Goal: Information Seeking & Learning: Learn about a topic

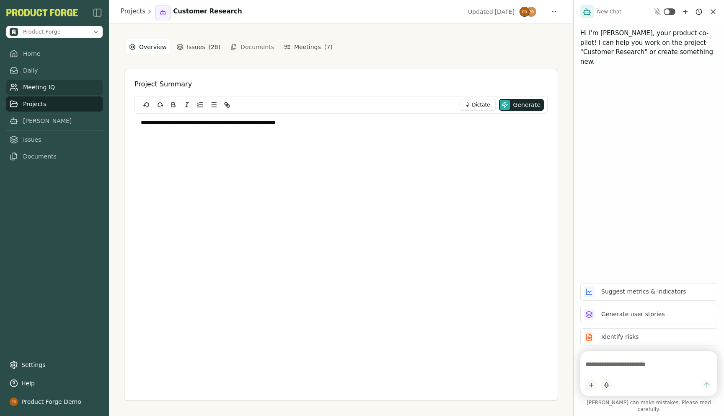
click at [35, 86] on link "Meeting IQ" at bounding box center [54, 87] width 96 height 15
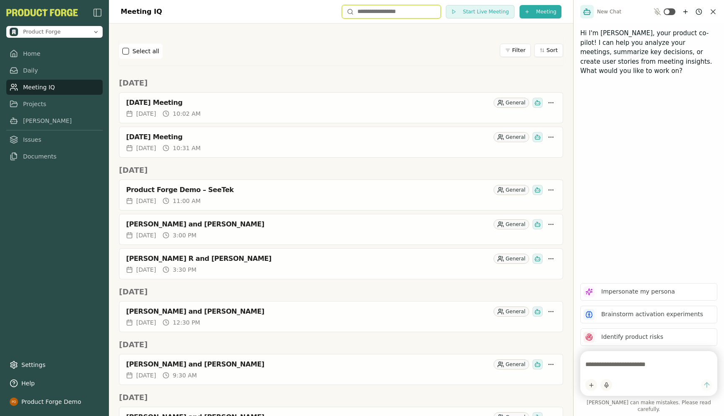
click at [364, 11] on input "text" at bounding box center [391, 11] width 99 height 13
type input "*****"
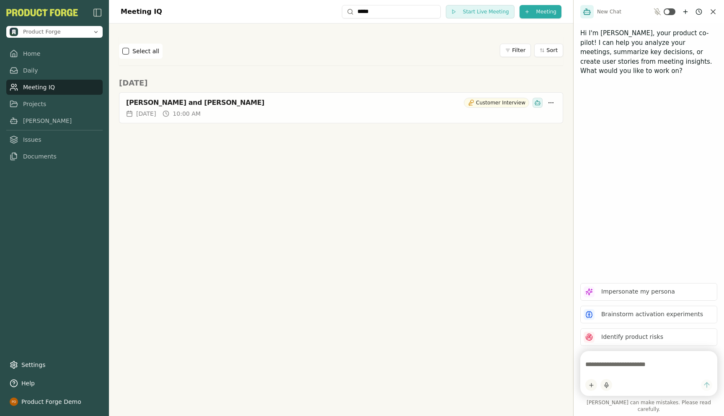
click at [31, 87] on link "Meeting IQ" at bounding box center [54, 87] width 96 height 15
click at [394, 8] on input "*****" at bounding box center [391, 11] width 99 height 13
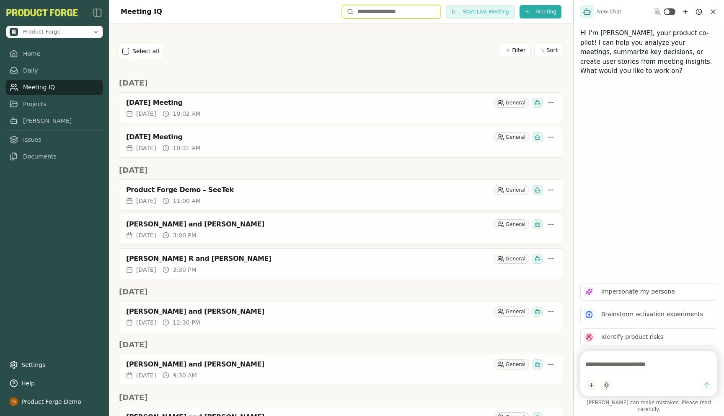
click at [405, 15] on input "text" at bounding box center [391, 11] width 99 height 13
type input "***"
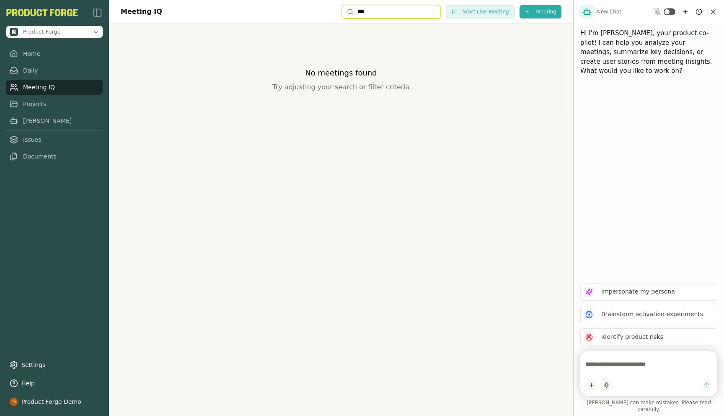
click at [389, 17] on input "***" at bounding box center [391, 11] width 99 height 13
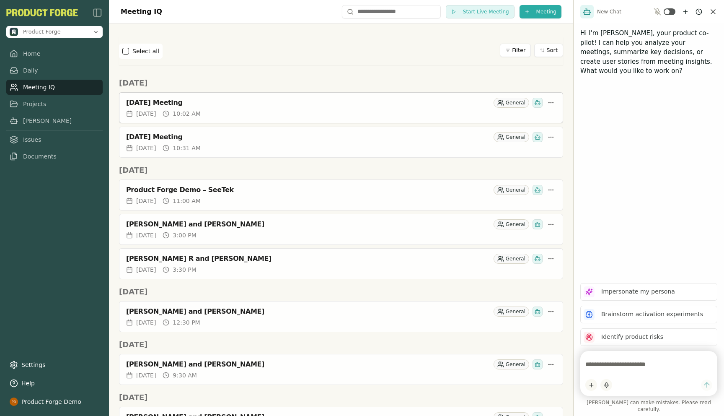
click at [245, 103] on div "[DATE] Meeting" at bounding box center [308, 103] width 364 height 8
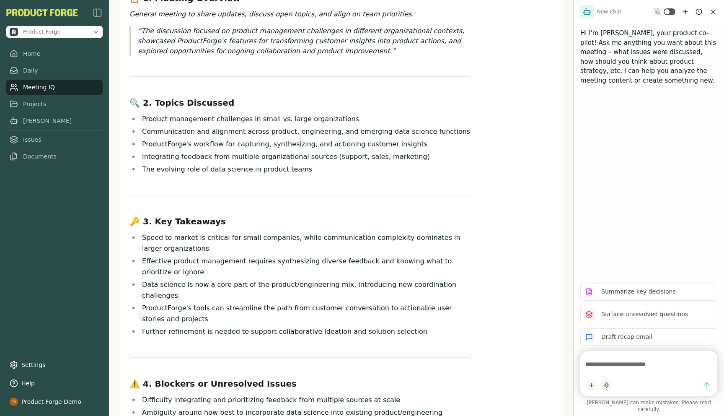
scroll to position [91, 0]
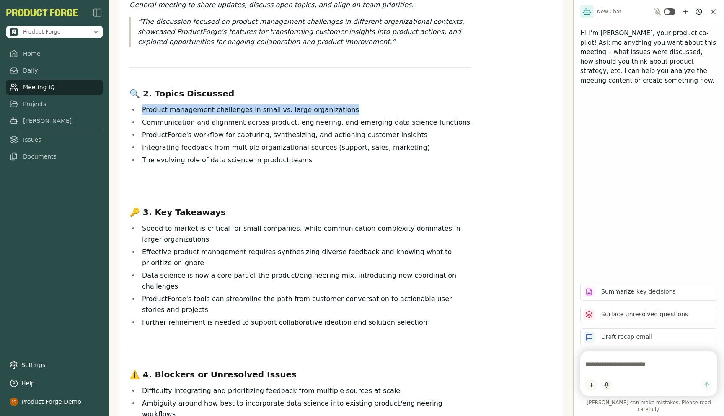
drag, startPoint x: 140, startPoint y: 109, endPoint x: 404, endPoint y: 111, distance: 263.7
click at [405, 112] on li "Product management challenges in small vs. large organizations" at bounding box center [305, 109] width 331 height 11
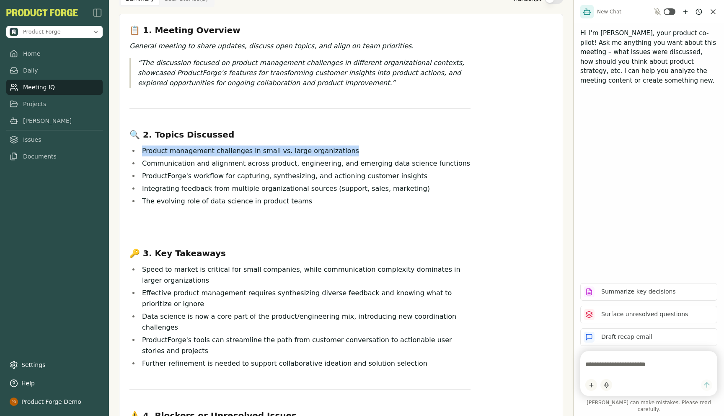
scroll to position [0, 0]
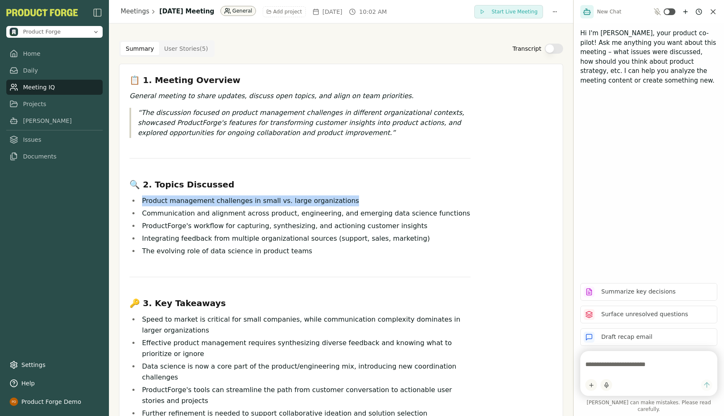
click at [275, 13] on html "Product Forge Home Daily Meeting IQ Projects Smith Issues Documents Settings He…" at bounding box center [362, 208] width 724 height 416
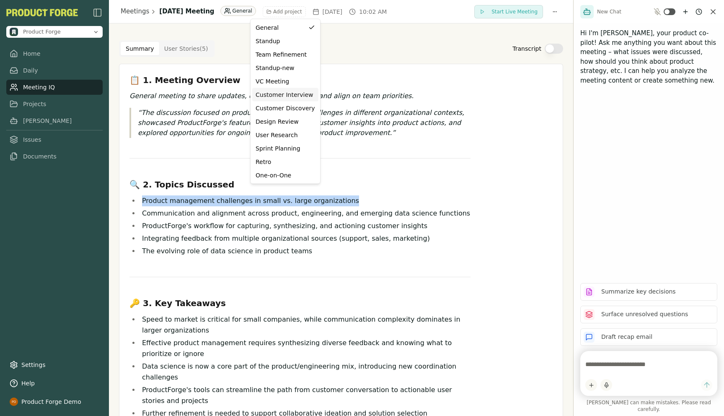
click at [271, 96] on div "Customer Interview" at bounding box center [286, 95] width 60 height 8
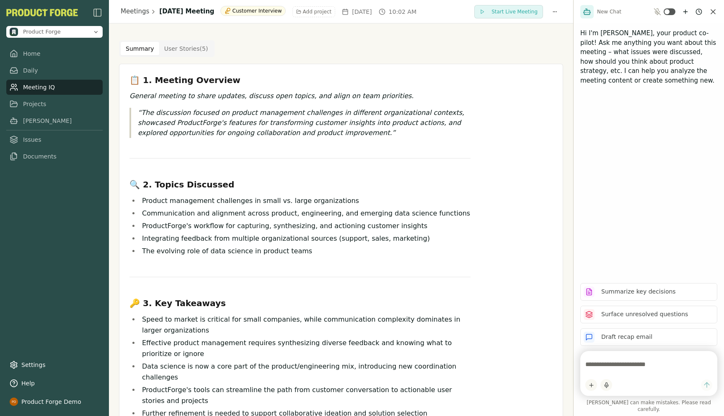
click at [609, 370] on textarea at bounding box center [649, 364] width 127 height 17
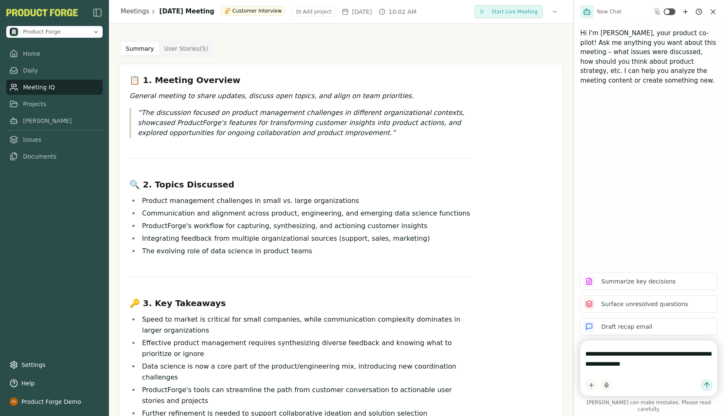
type textarea "**********"
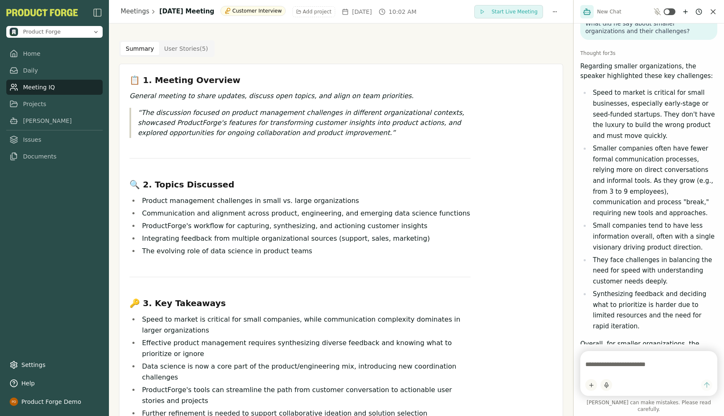
scroll to position [74, 0]
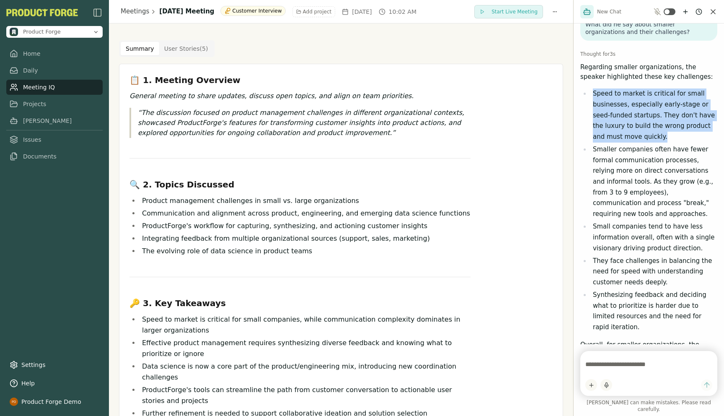
drag, startPoint x: 591, startPoint y: 92, endPoint x: 642, endPoint y: 142, distance: 70.9
click at [642, 142] on li "Speed to market is critical for small businesses, especially early-stage or see…" at bounding box center [654, 115] width 127 height 54
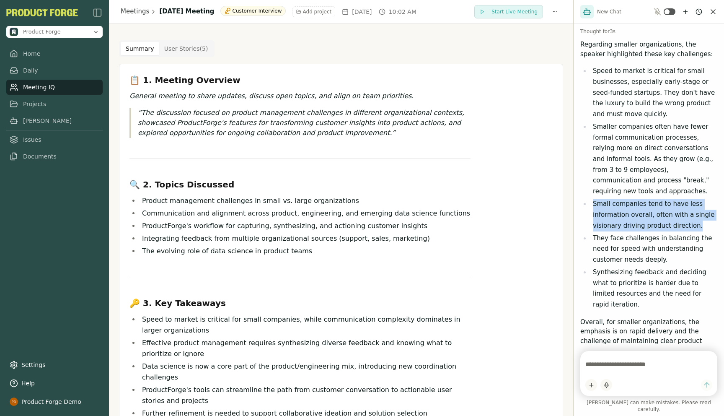
drag, startPoint x: 594, startPoint y: 194, endPoint x: 700, endPoint y: 219, distance: 109.3
click at [700, 219] on li "Small companies tend to have less information overall, often with a single visi…" at bounding box center [654, 215] width 127 height 32
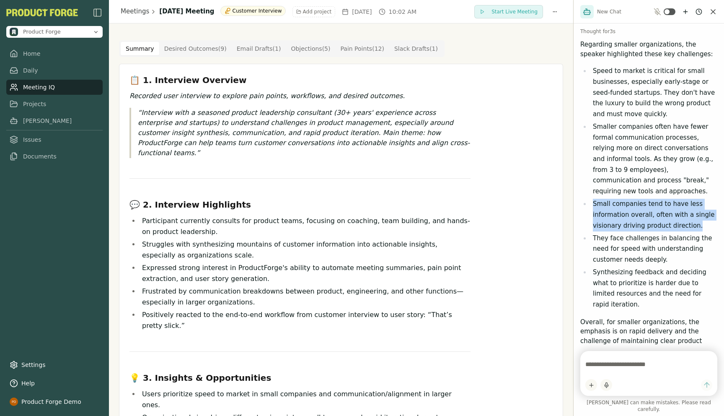
scroll to position [0, 0]
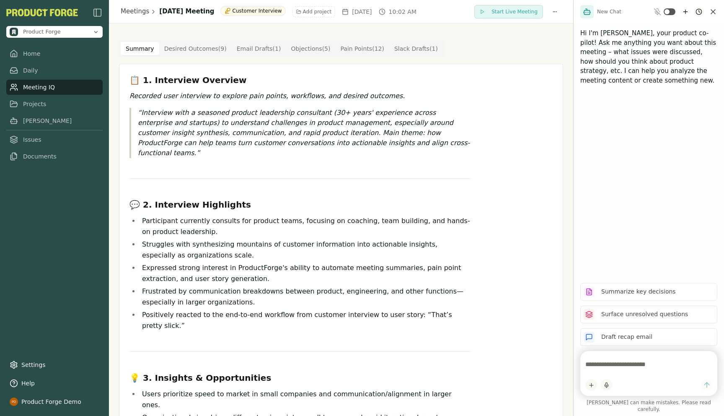
click at [697, 14] on html "Product Forge Home Daily Meeting IQ Projects Smith Issues Documents Settings He…" at bounding box center [362, 208] width 724 height 416
click at [650, 158] on html "Product Forge Home Daily Meeting IQ Projects Smith Issues Documents Settings He…" at bounding box center [362, 208] width 724 height 416
click at [597, 369] on textarea at bounding box center [649, 364] width 127 height 17
type textarea "****"
click at [614, 363] on textarea "****" at bounding box center [649, 364] width 127 height 17
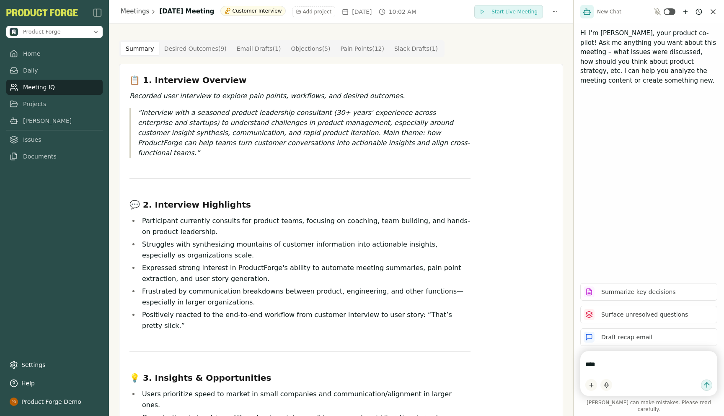
click at [618, 373] on textarea "****" at bounding box center [649, 364] width 127 height 17
click at [700, 10] on html "Product Forge Home Daily Meeting IQ Projects Smith Issues Documents Settings He…" at bounding box center [362, 208] width 724 height 416
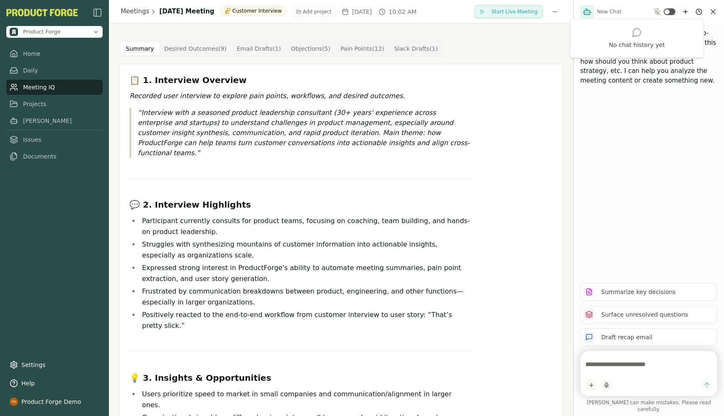
click at [279, 111] on html "Product Forge Home Daily Meeting IQ Projects Smith Issues Documents Settings He…" at bounding box center [362, 208] width 724 height 416
click at [651, 96] on html "Product Forge Home Daily Meeting IQ Projects [PERSON_NAME] Issues Documents Set…" at bounding box center [362, 208] width 724 height 416
click at [697, 11] on html "Product Forge Home Daily Meeting IQ Projects [PERSON_NAME] Issues Documents Set…" at bounding box center [362, 208] width 724 height 416
click at [175, 124] on html "Product Forge Home Daily Meeting IQ Projects [PERSON_NAME] Issues Documents Set…" at bounding box center [362, 208] width 724 height 416
click at [233, 89] on div "📋 1. Interview Overview Recorded user interview to explore pain points, workflo…" at bounding box center [300, 364] width 341 height 581
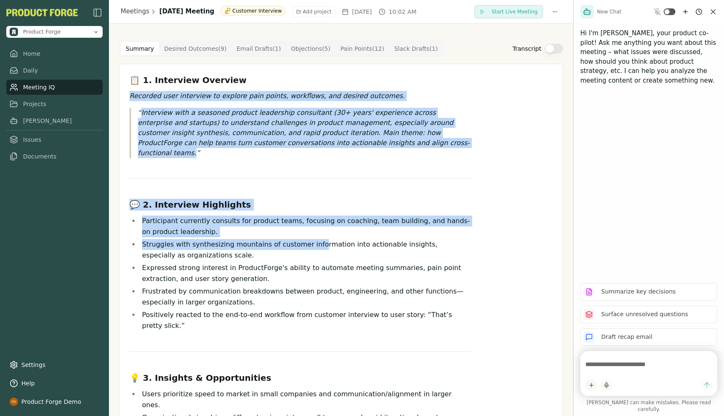
drag, startPoint x: 129, startPoint y: 98, endPoint x: 310, endPoint y: 233, distance: 225.9
click at [310, 233] on div "📋 1. Interview Overview Recorded user interview to explore pain points, workflo…" at bounding box center [341, 370] width 437 height 593
click at [352, 50] on Point "Pain Points ( 12 )" at bounding box center [363, 48] width 54 height 13
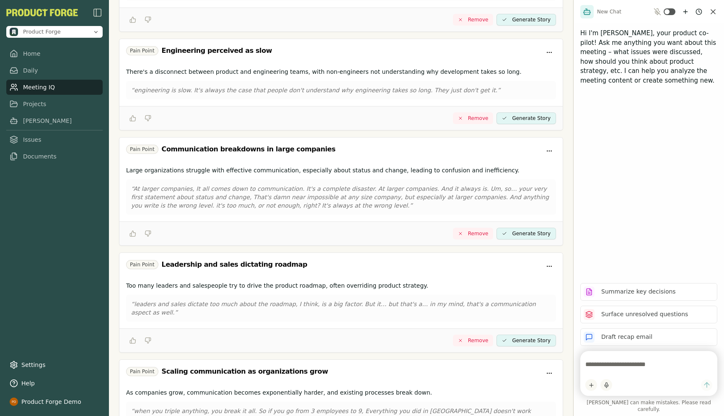
scroll to position [253, 0]
drag, startPoint x: 167, startPoint y: 50, endPoint x: 242, endPoint y: 56, distance: 75.3
click at [242, 56] on div "Pain Point Engineering perceived as slow" at bounding box center [341, 51] width 430 height 13
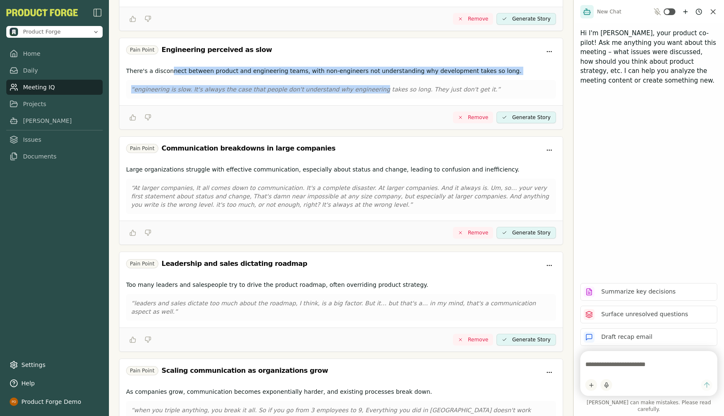
drag, startPoint x: 172, startPoint y: 70, endPoint x: 367, endPoint y: 92, distance: 196.6
click at [367, 92] on div "There's a disconnect between product and engineering teams, with non-engineers …" at bounding box center [341, 84] width 444 height 42
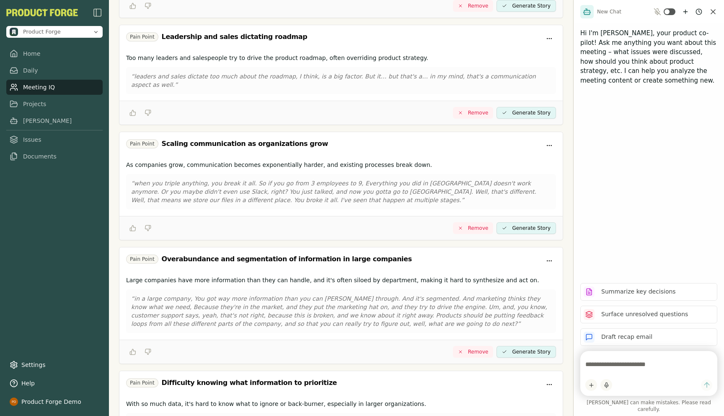
scroll to position [480, 0]
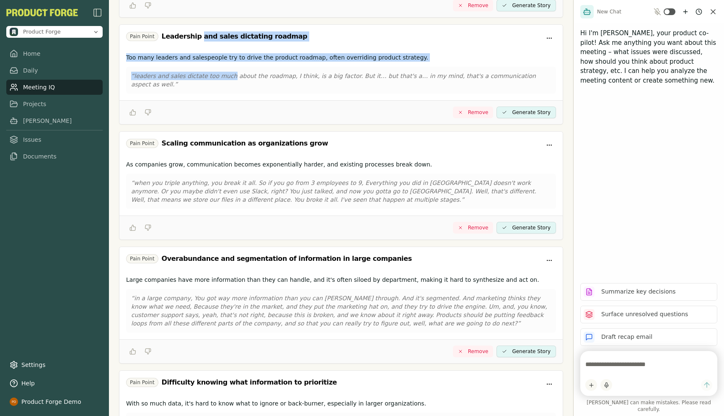
drag, startPoint x: 195, startPoint y: 33, endPoint x: 229, endPoint y: 75, distance: 54.3
click at [229, 75] on div "Pain Point Leadership and sales dictating roadmap Too many leaders and salespeo…" at bounding box center [341, 74] width 444 height 100
click at [134, 54] on p "Too many leaders and salespeople try to drive the product roadmap, often overri…" at bounding box center [341, 57] width 430 height 8
drag, startPoint x: 126, startPoint y: 58, endPoint x: 421, endPoint y: 60, distance: 294.7
click at [421, 60] on p "Too many leaders and salespeople try to drive the product roadmap, often overri…" at bounding box center [341, 57] width 430 height 8
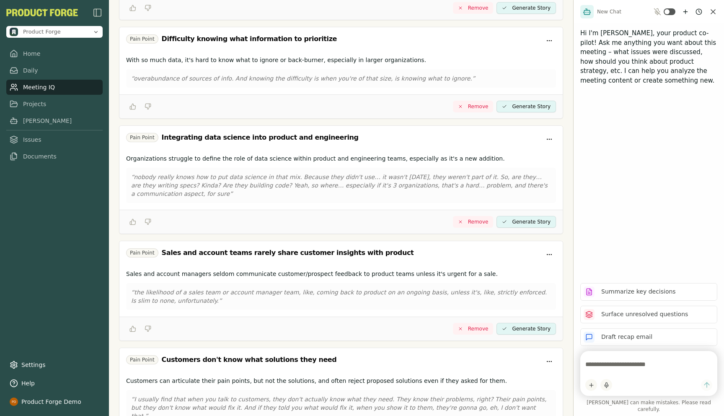
scroll to position [822, 0]
drag, startPoint x: 163, startPoint y: 32, endPoint x: 319, endPoint y: 23, distance: 155.8
click at [319, 29] on div "Pain Point Difficulty knowing what information to prioritize" at bounding box center [341, 41] width 444 height 25
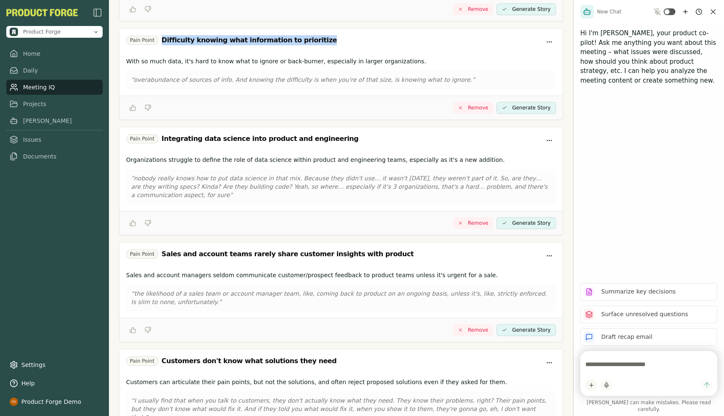
drag, startPoint x: 305, startPoint y: 32, endPoint x: 171, endPoint y: 24, distance: 133.5
click at [171, 29] on div "Pain Point Difficulty knowing what information to prioritize" at bounding box center [341, 41] width 444 height 25
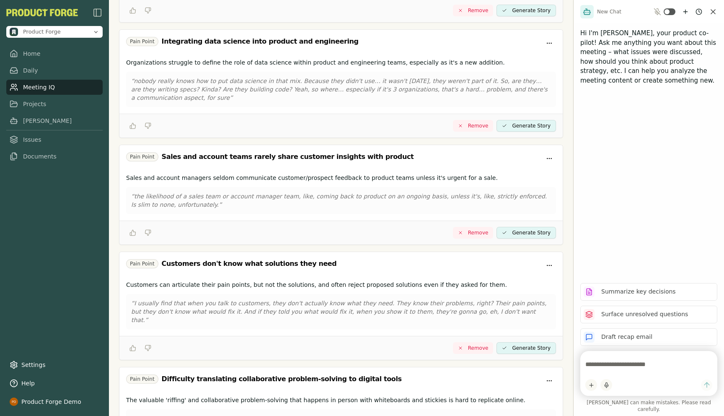
scroll to position [929, 0]
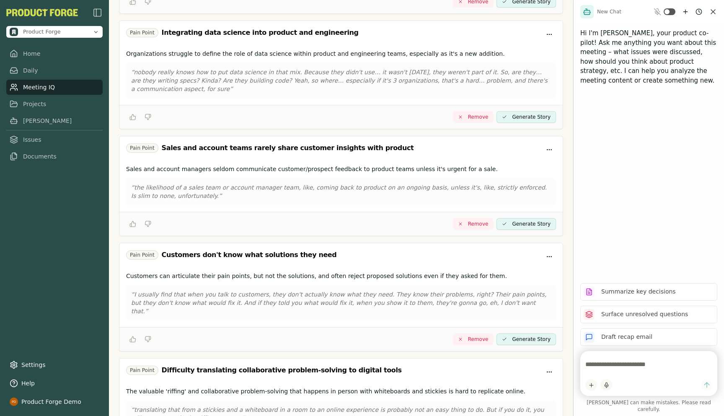
drag, startPoint x: 162, startPoint y: 23, endPoint x: 324, endPoint y: 52, distance: 164.4
click at [324, 52] on div "Pain Point Integrating data science into product and engineering Organizations …" at bounding box center [341, 75] width 444 height 109
drag, startPoint x: 327, startPoint y: 24, endPoint x: 161, endPoint y: 29, distance: 166.1
click at [161, 29] on div "Pain Point Integrating data science into product and engineering" at bounding box center [341, 34] width 430 height 13
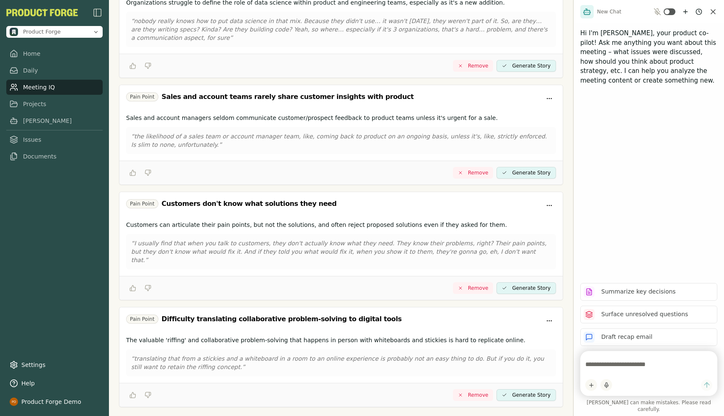
scroll to position [981, 0]
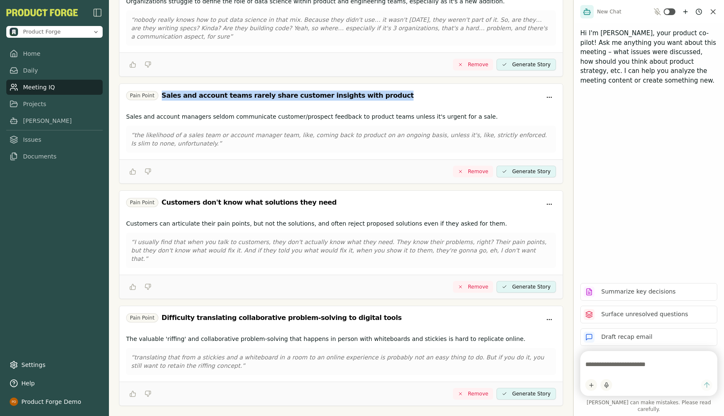
drag, startPoint x: 161, startPoint y: 87, endPoint x: 375, endPoint y: 88, distance: 213.8
click at [375, 91] on div "Pain Point Sales and account teams rarely share customer insights with product" at bounding box center [341, 97] width 430 height 13
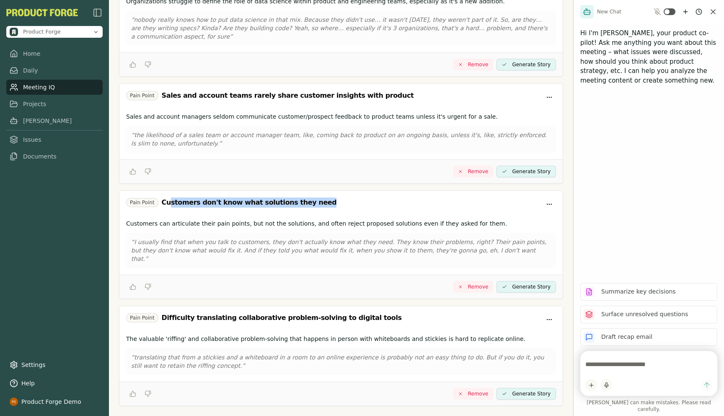
drag, startPoint x: 169, startPoint y: 197, endPoint x: 313, endPoint y: 200, distance: 143.8
click at [313, 200] on div "Pain Point Customers don't know what solutions they need" at bounding box center [341, 203] width 430 height 13
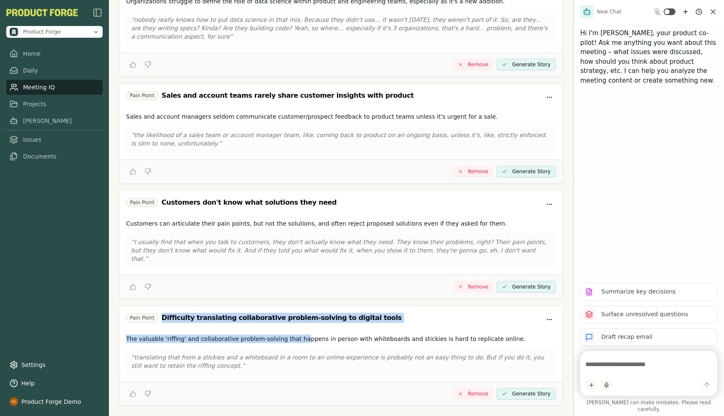
drag, startPoint x: 158, startPoint y: 302, endPoint x: 294, endPoint y: 325, distance: 137.4
click at [294, 325] on div "Pain Point Difficulty translating collaborative problem-solving to digital tool…" at bounding box center [341, 356] width 444 height 100
click at [186, 313] on div "Difficulty translating collaborative problem-solving to digital tools" at bounding box center [282, 318] width 240 height 10
drag, startPoint x: 162, startPoint y: 302, endPoint x: 382, endPoint y: 299, distance: 220.5
click at [382, 313] on div "Pain Point Difficulty translating collaborative problem-solving to digital tools" at bounding box center [341, 319] width 430 height 13
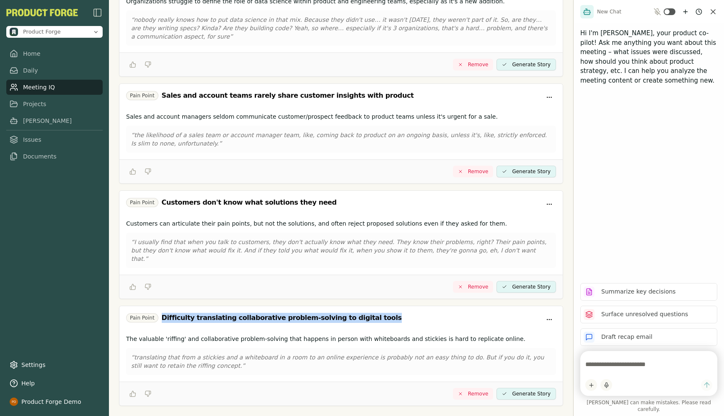
click at [310, 313] on div "Pain Point Difficulty translating collaborative problem-solving to digital tools" at bounding box center [341, 319] width 430 height 13
drag, startPoint x: 371, startPoint y: 298, endPoint x: 169, endPoint y: 292, distance: 202.1
click at [169, 306] on div "Pain Point Difficulty translating collaborative problem-solving to digital tools" at bounding box center [341, 318] width 444 height 25
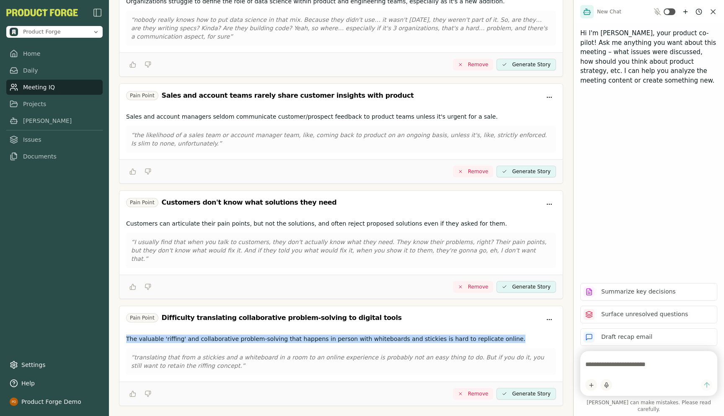
drag, startPoint x: 127, startPoint y: 323, endPoint x: 509, endPoint y: 324, distance: 381.5
click at [509, 335] on p "The valuable 'riffing' and collaborative problem-solving that happens in person…" at bounding box center [341, 339] width 430 height 8
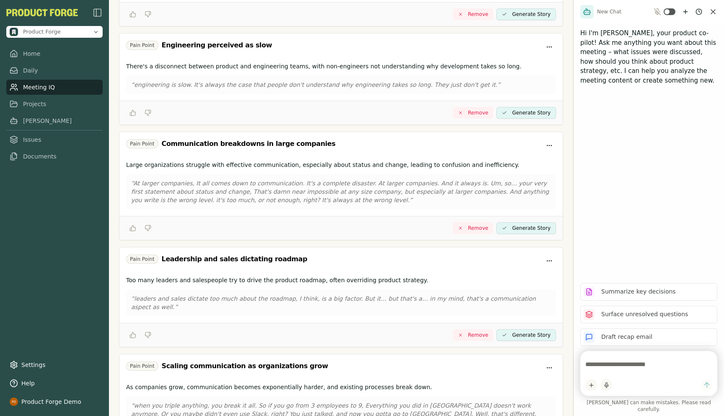
scroll to position [0, 0]
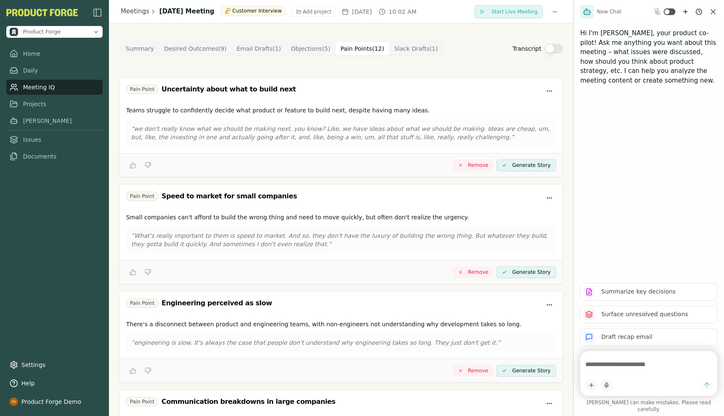
click at [39, 90] on link "Meeting IQ" at bounding box center [54, 87] width 96 height 15
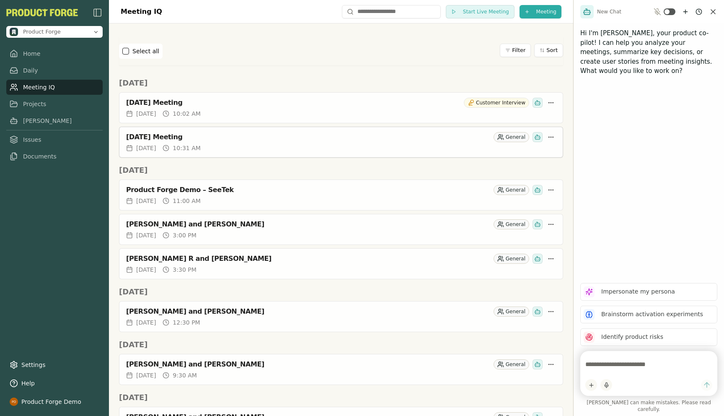
click at [244, 142] on div "September 19, 2025 Meeting General" at bounding box center [341, 137] width 430 height 10
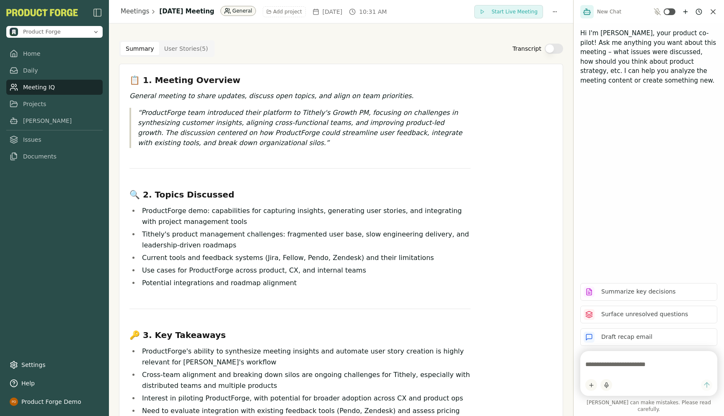
click at [263, 12] on html "Product Forge Home Daily Meeting IQ Projects Smith Issues Documents Settings He…" at bounding box center [362, 208] width 724 height 416
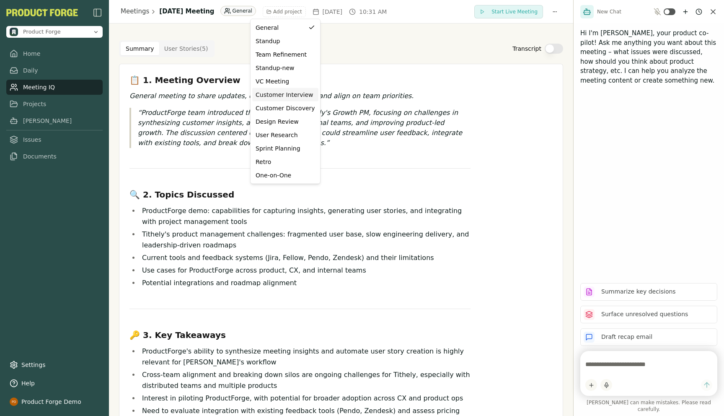
click at [269, 95] on div "Customer Interview" at bounding box center [286, 95] width 60 height 8
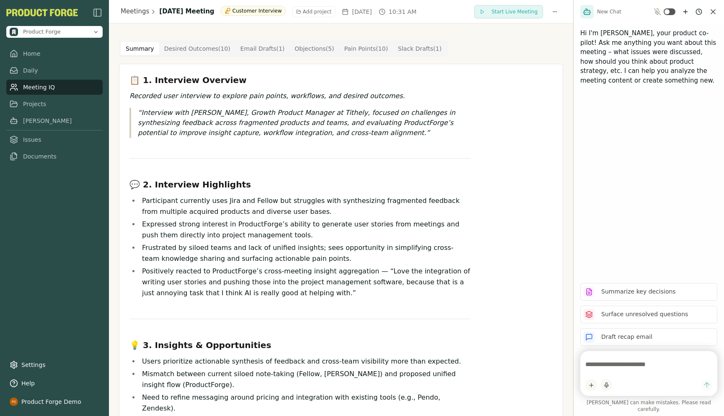
click at [355, 51] on Point "Pain Points ( 10 )" at bounding box center [366, 48] width 54 height 13
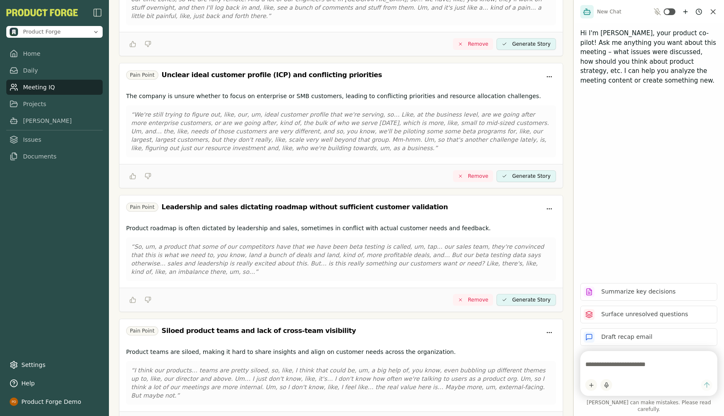
scroll to position [397, 0]
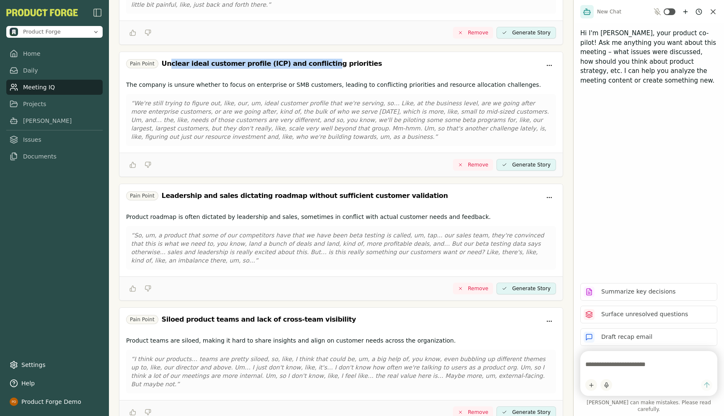
drag, startPoint x: 170, startPoint y: 49, endPoint x: 310, endPoint y: 47, distance: 139.6
click at [311, 59] on div "Unclear ideal customer profile (ICP) and conflicting priorities" at bounding box center [272, 64] width 221 height 10
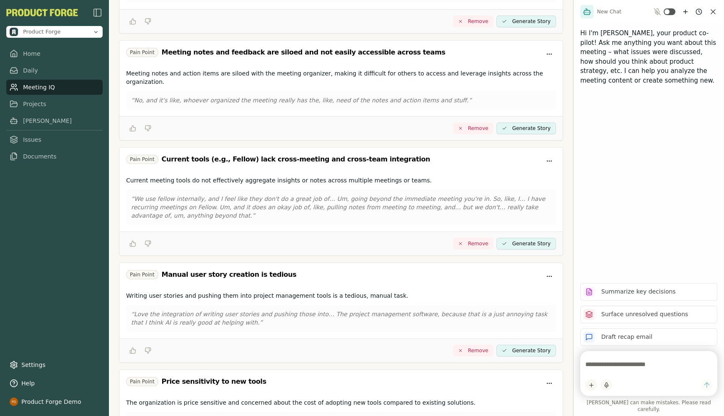
scroll to position [826, 0]
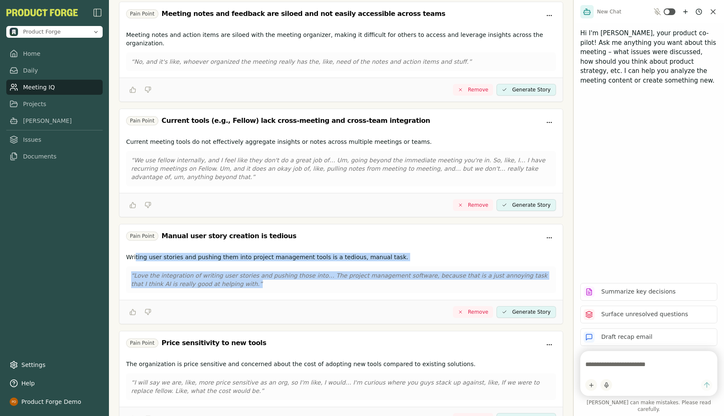
drag, startPoint x: 219, startPoint y: 245, endPoint x: 135, endPoint y: 219, distance: 87.8
click at [135, 249] on div "Writing user stories and pushing them into project management tools is a tediou…" at bounding box center [341, 274] width 444 height 50
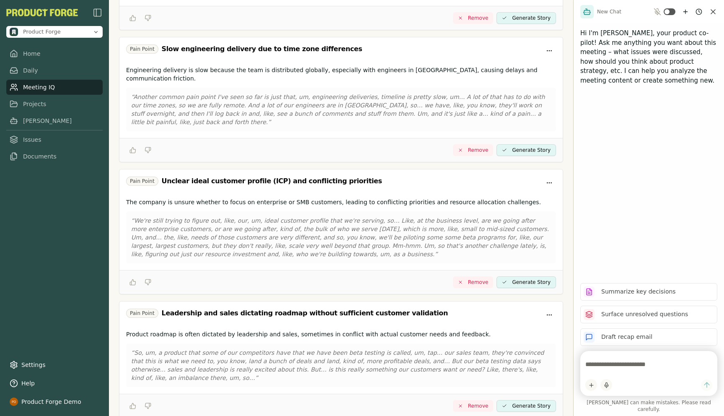
scroll to position [0, 0]
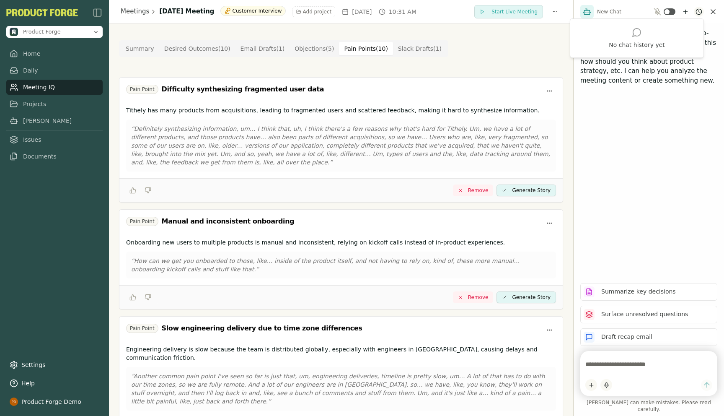
click at [698, 12] on html "Product Forge Home Daily Meeting IQ Projects Smith Issues Documents Settings He…" at bounding box center [362, 208] width 724 height 416
click at [629, 87] on html "Product Forge Home Daily Meeting IQ Projects Smith Issues Documents Settings He…" at bounding box center [362, 208] width 724 height 416
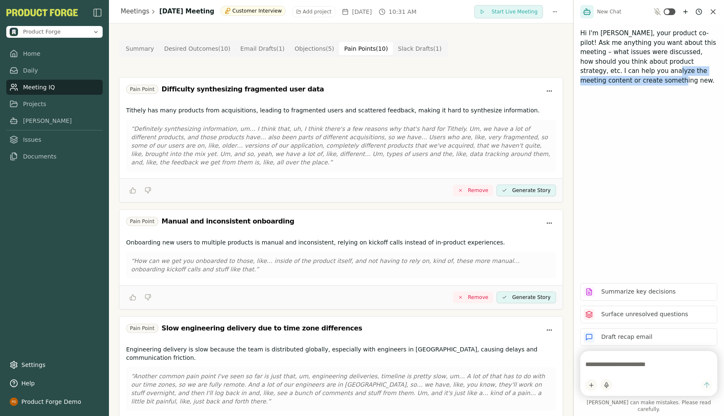
drag, startPoint x: 632, startPoint y: 83, endPoint x: 612, endPoint y: 72, distance: 22.7
click at [613, 72] on p "Hi I'm [PERSON_NAME], your product co-pilot! Ask me anything you want about thi…" at bounding box center [649, 57] width 137 height 57
